Goal: Transaction & Acquisition: Purchase product/service

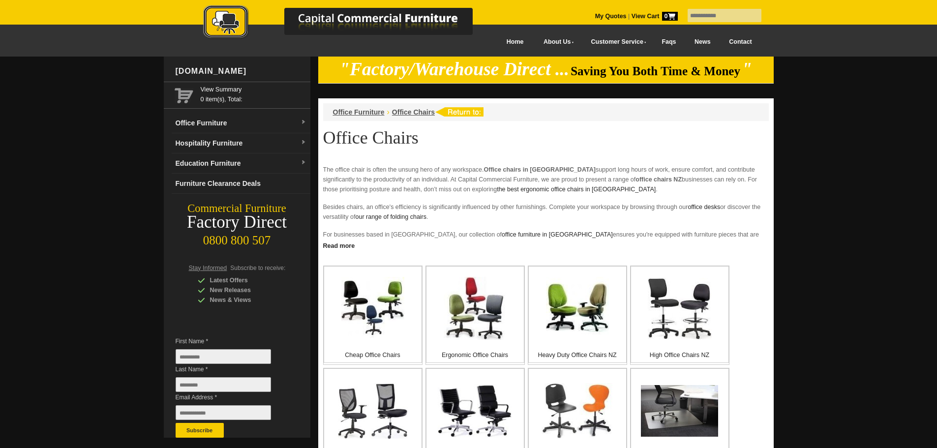
scroll to position [148, 0]
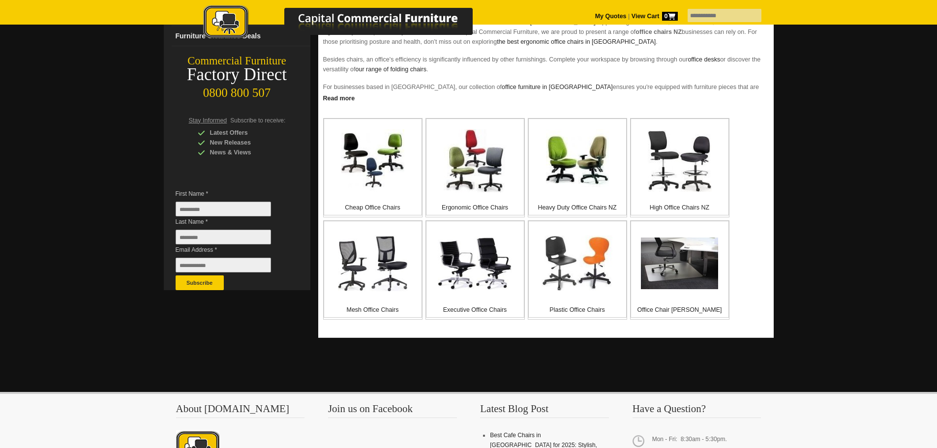
click at [373, 272] on img at bounding box center [373, 263] width 70 height 56
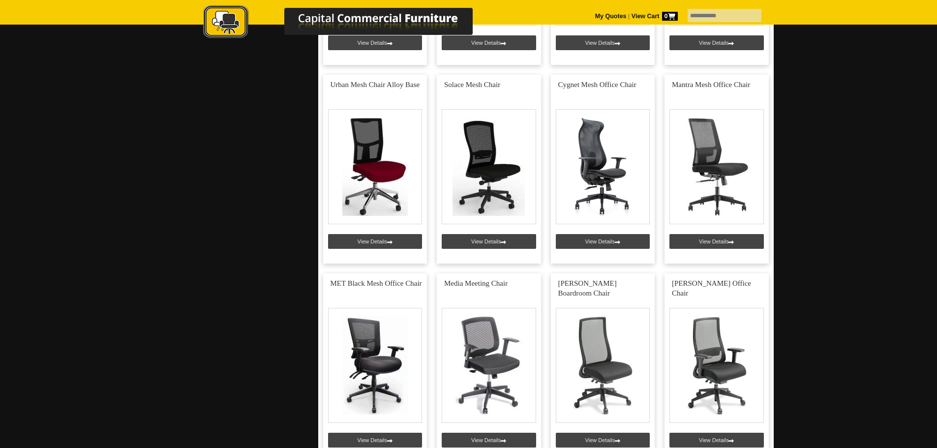
scroll to position [984, 0]
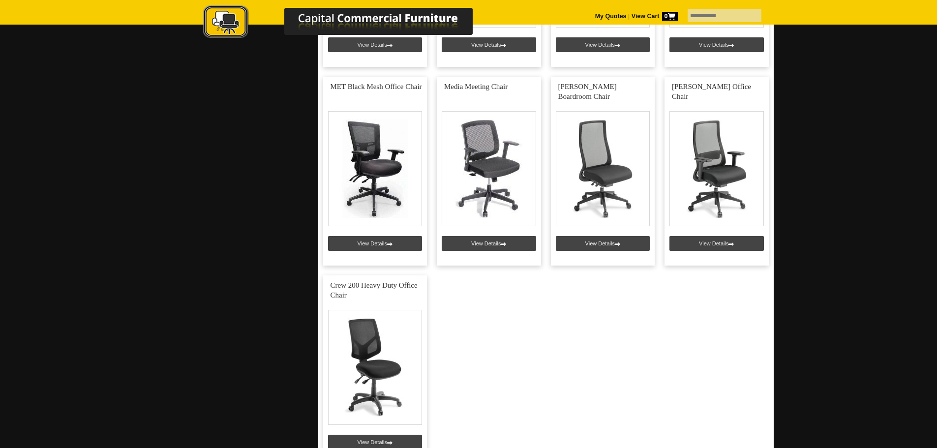
click at [614, 243] on link at bounding box center [603, 171] width 104 height 189
